Goal: Task Accomplishment & Management: Use online tool/utility

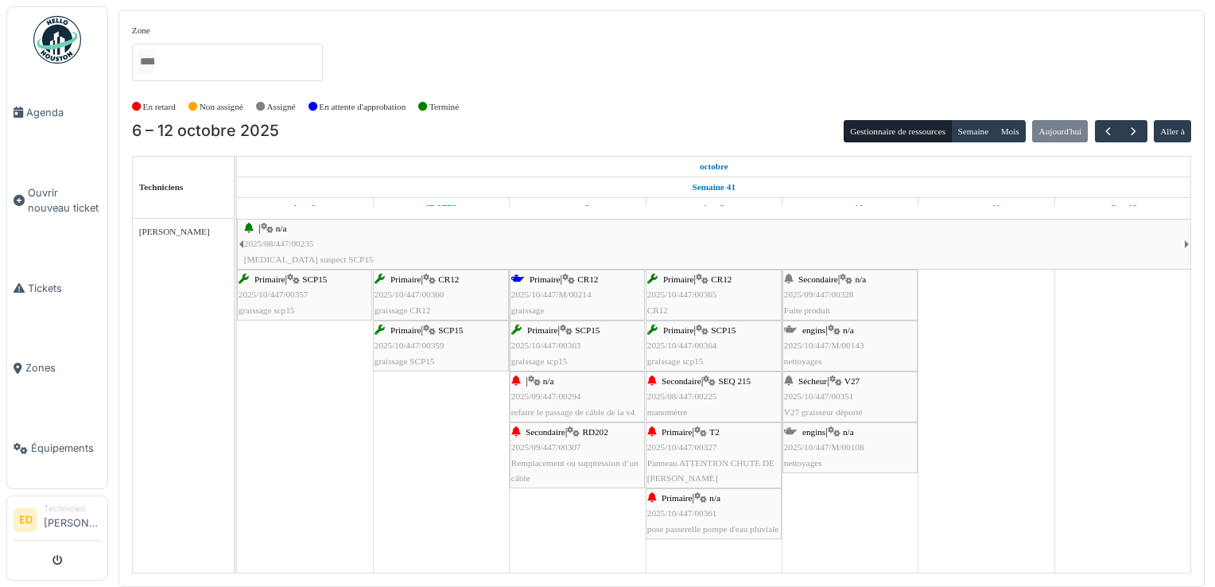
click at [723, 518] on div "Primaire | n/a 2025/10/447/00361 pose passerelle pompe d'eau pluviale" at bounding box center [713, 514] width 133 height 46
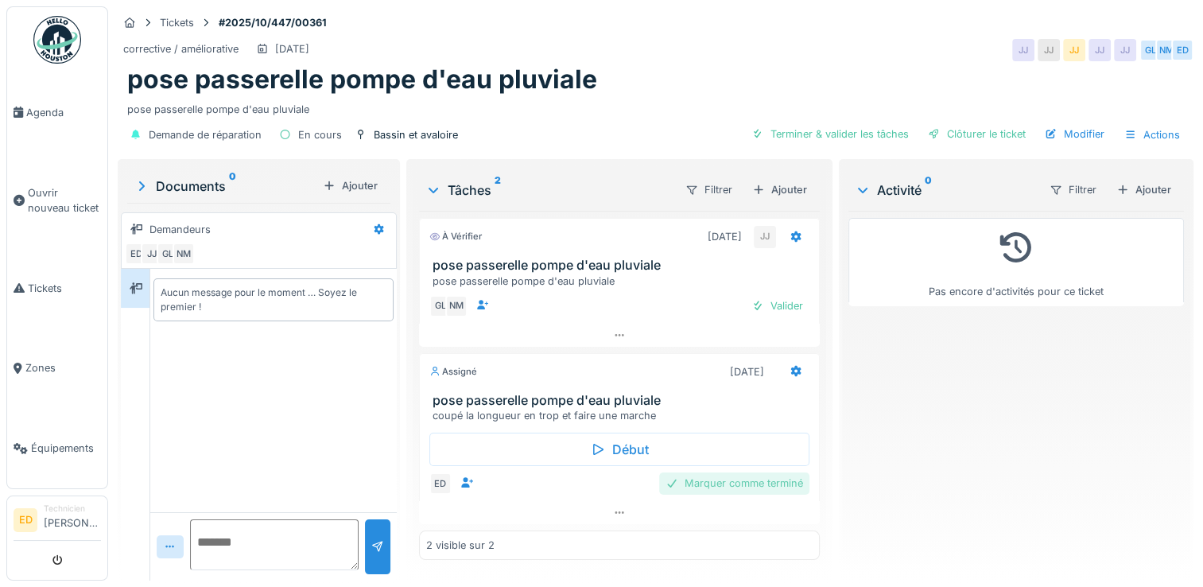
click at [735, 480] on div "Marquer comme terminé" at bounding box center [734, 482] width 150 height 21
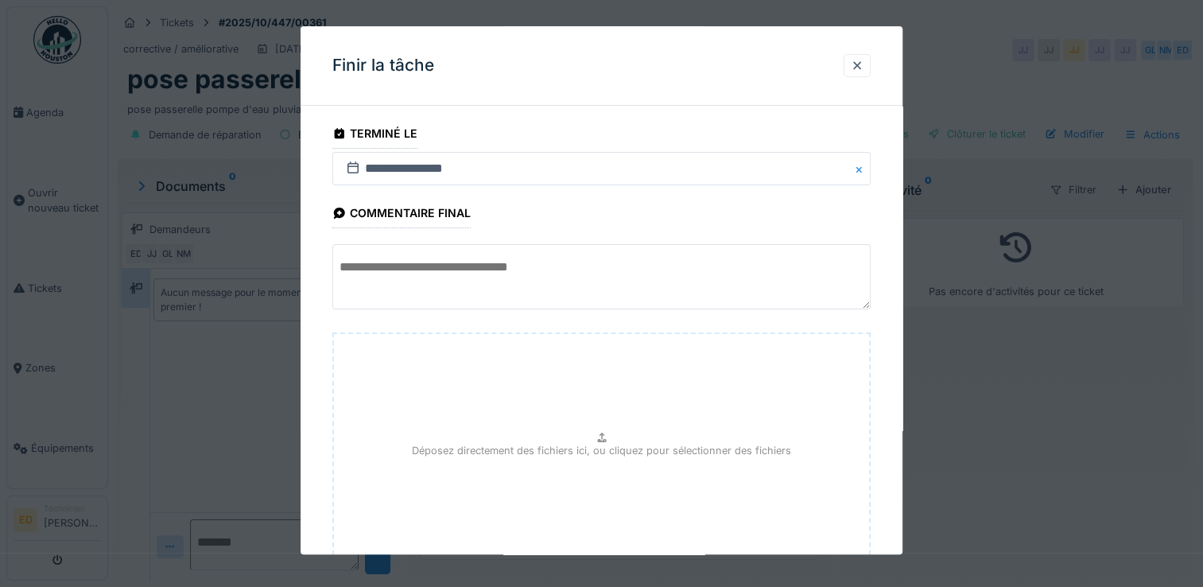
click at [649, 267] on textarea at bounding box center [601, 276] width 538 height 65
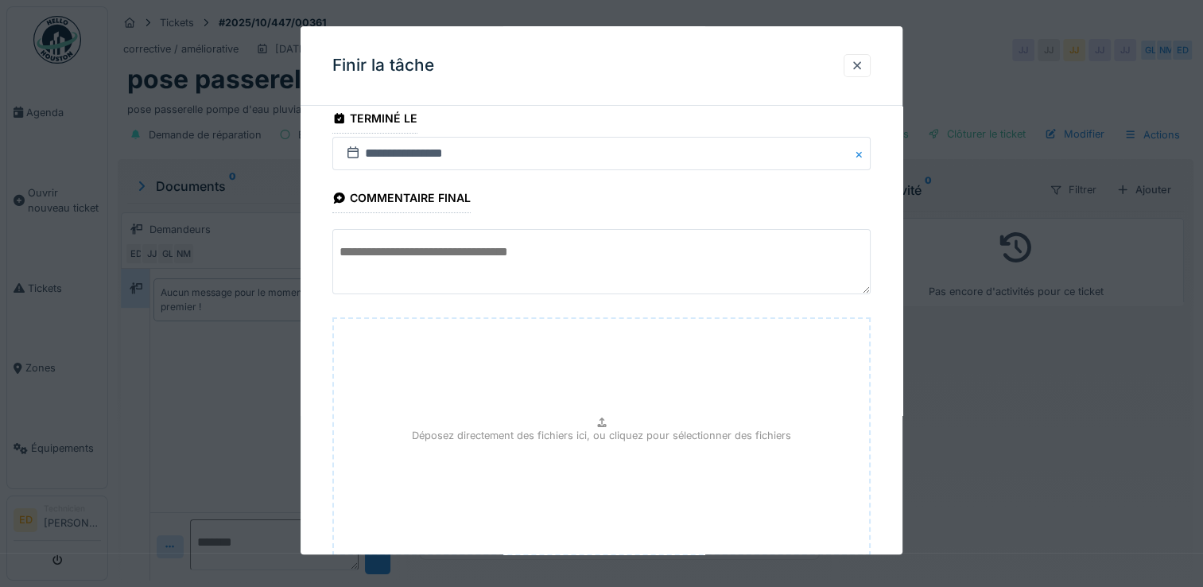
scroll to position [118, 0]
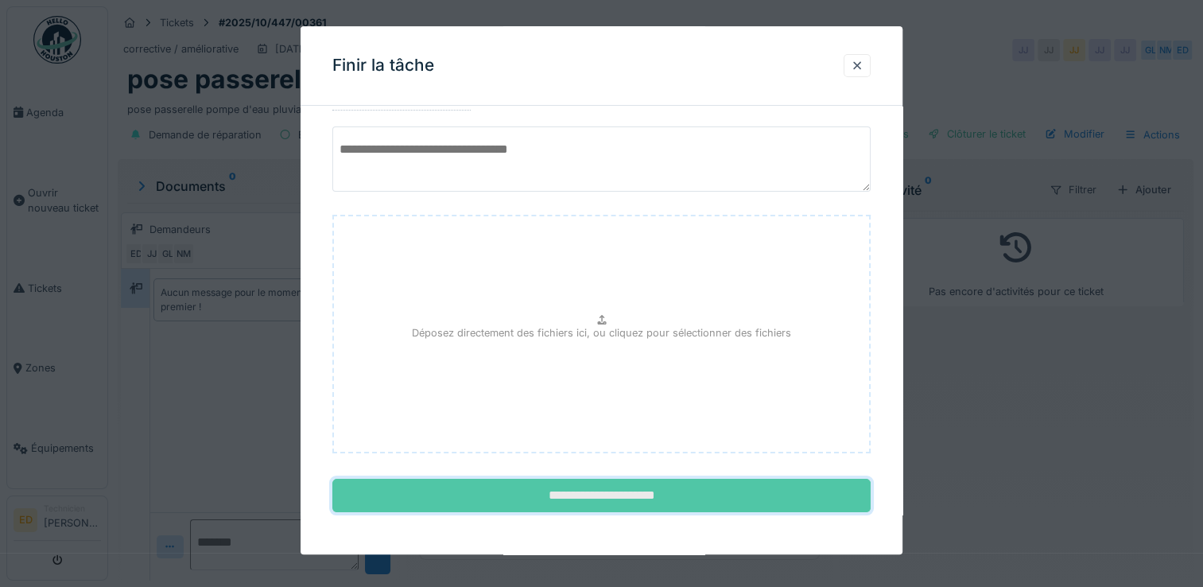
click at [565, 494] on input "**********" at bounding box center [601, 495] width 538 height 33
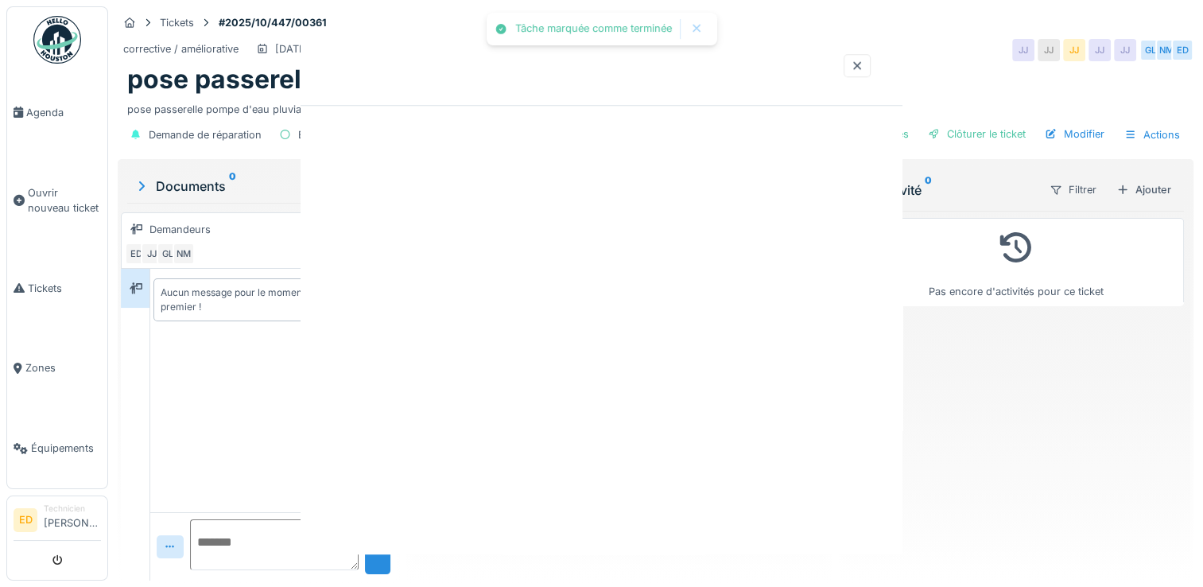
scroll to position [0, 0]
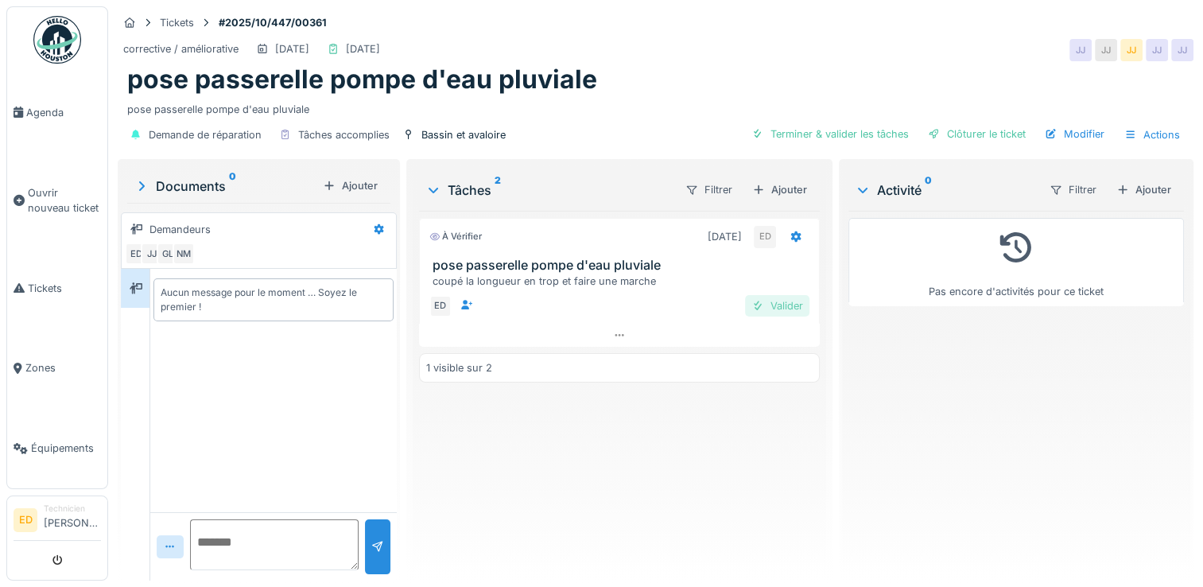
click at [770, 303] on div "Valider" at bounding box center [777, 305] width 64 height 21
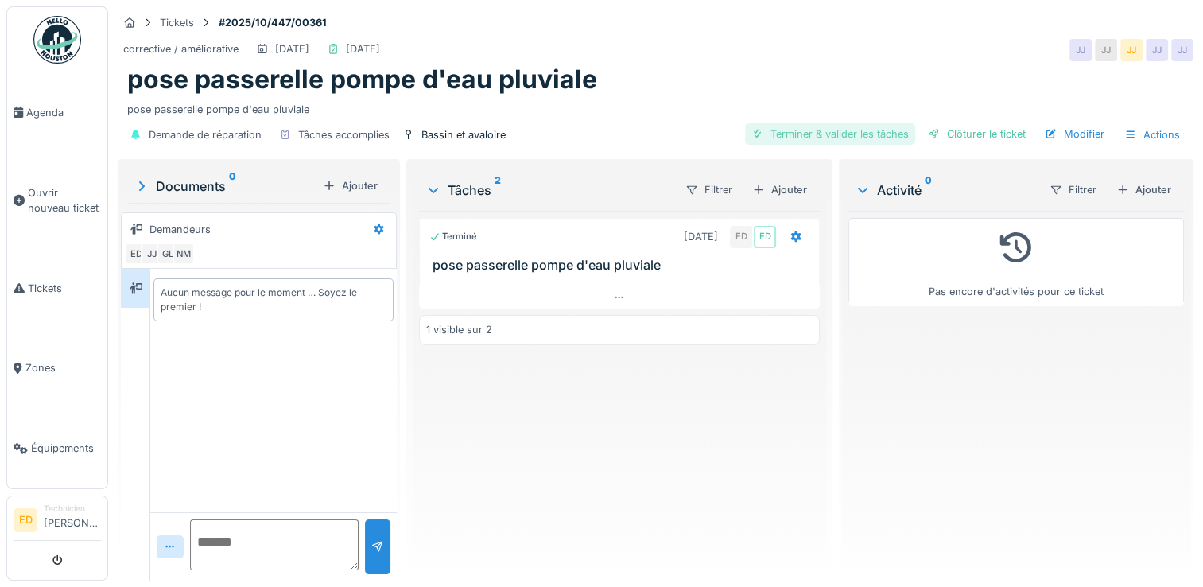
click at [801, 130] on div "Terminer & valider les tâches" at bounding box center [830, 133] width 170 height 21
click at [60, 114] on span "Agenda" at bounding box center [63, 112] width 75 height 15
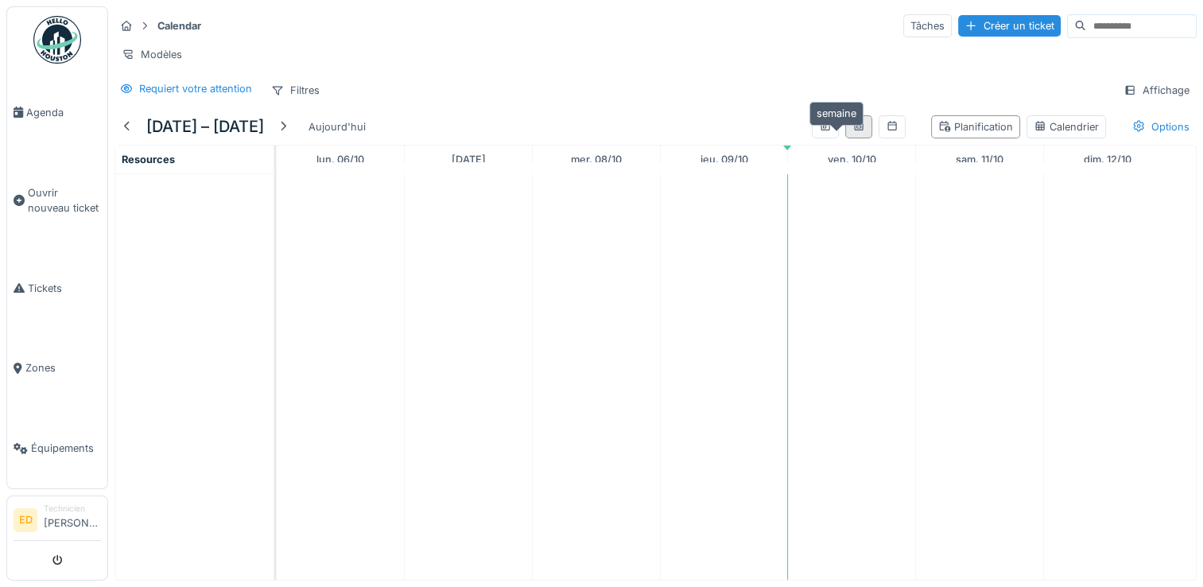
click at [852, 131] on icon at bounding box center [858, 126] width 13 height 10
click at [819, 131] on icon at bounding box center [825, 126] width 13 height 10
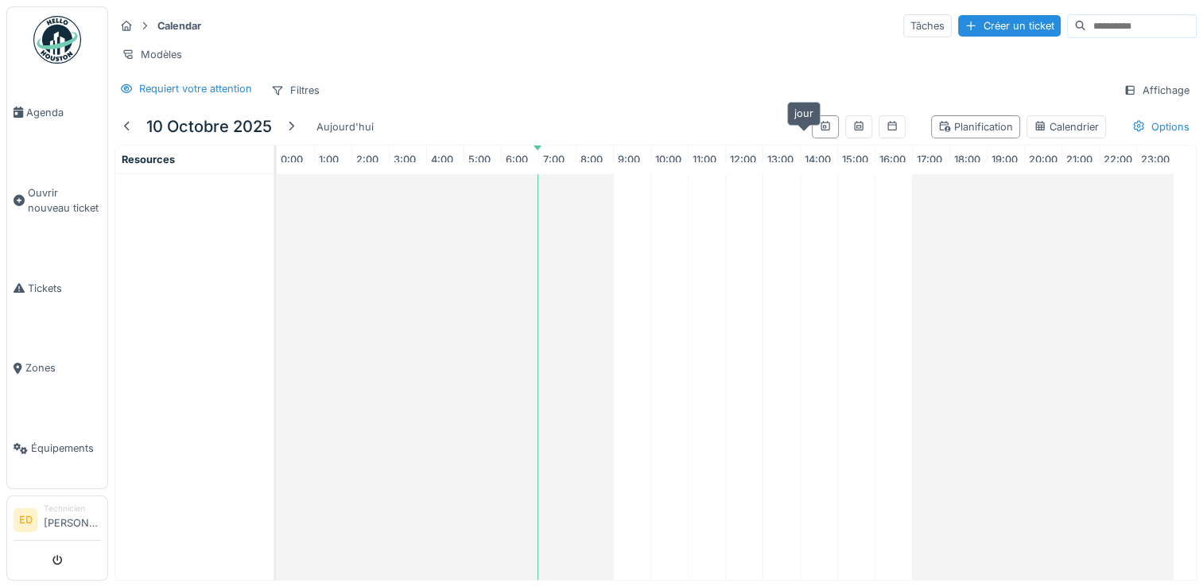
scroll to position [0, 2]
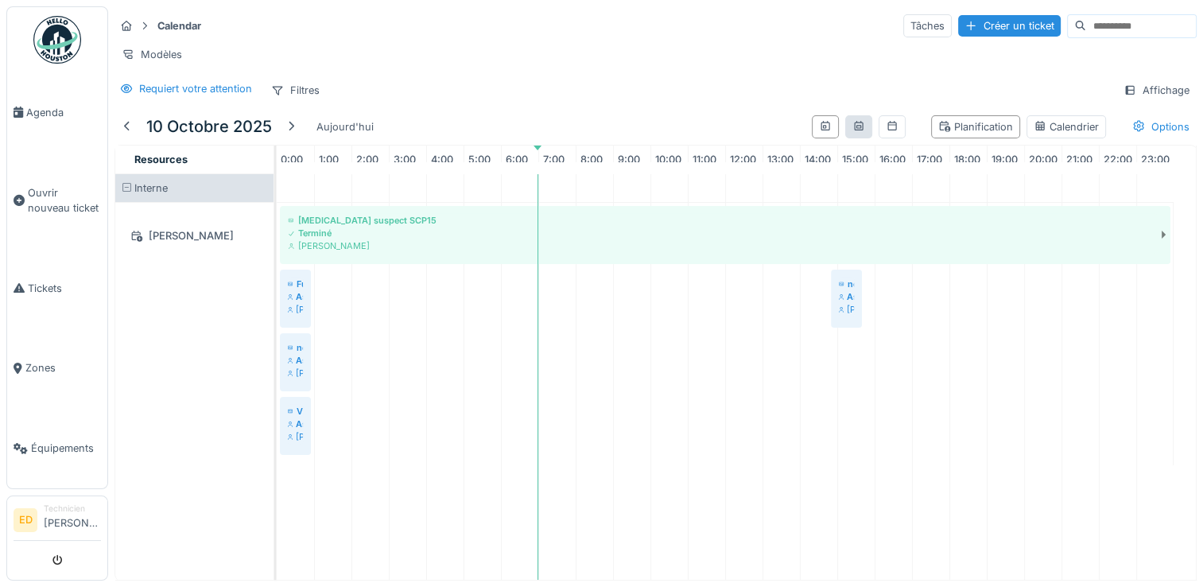
click at [845, 133] on div at bounding box center [858, 126] width 27 height 23
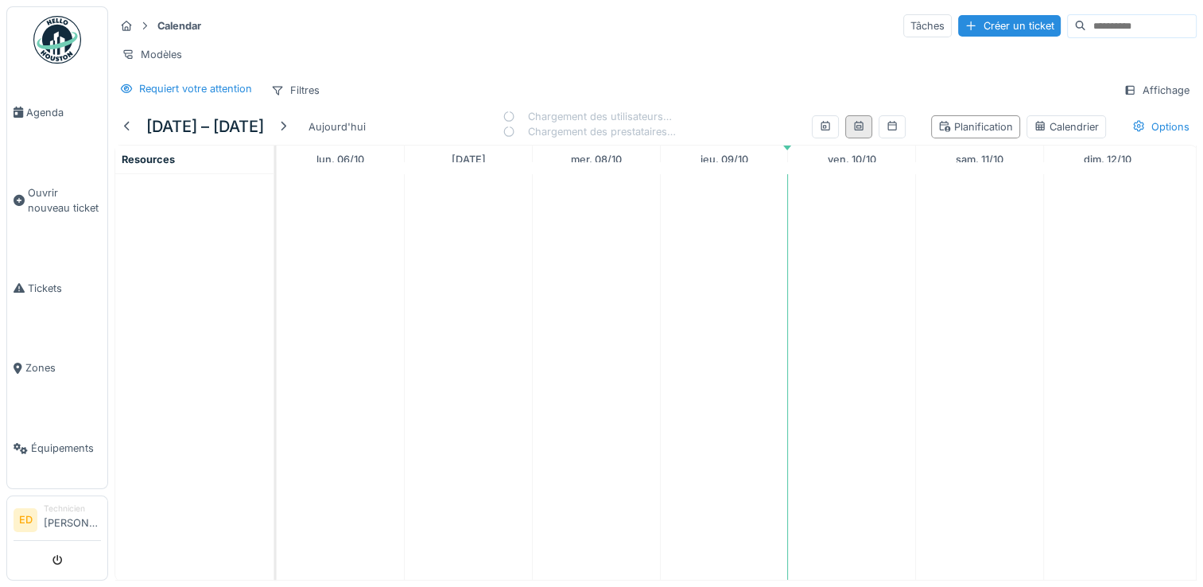
scroll to position [0, 0]
